Goal: Task Accomplishment & Management: Use online tool/utility

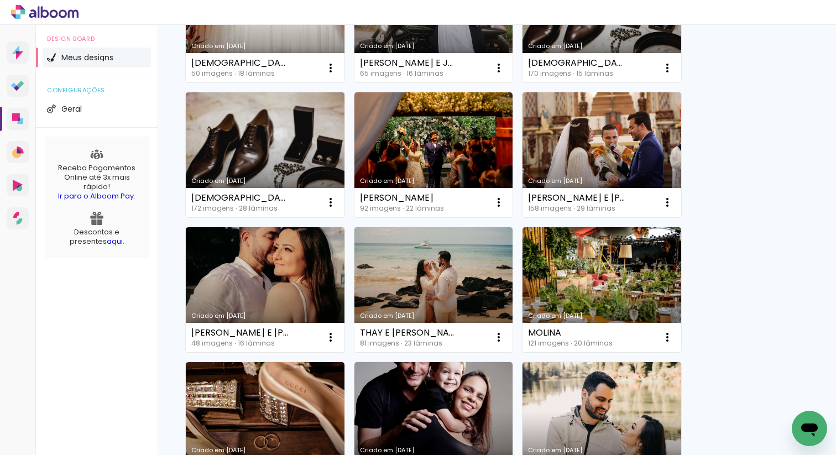
scroll to position [591, 0]
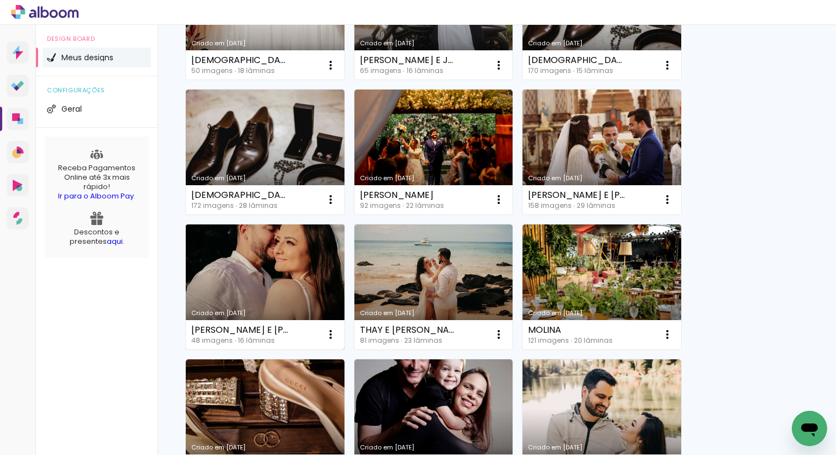
click at [315, 270] on link "Criado em [DATE]" at bounding box center [265, 287] width 159 height 125
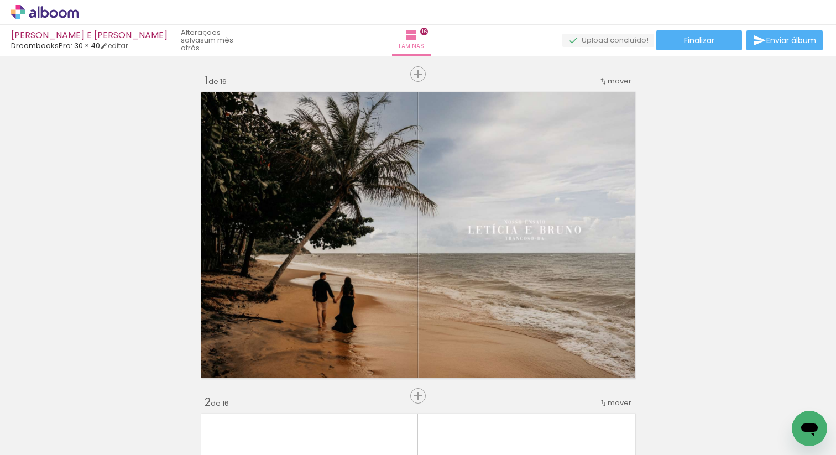
click at [60, 13] on icon at bounding box center [63, 13] width 8 height 8
